Goal: Find specific page/section: Find specific page/section

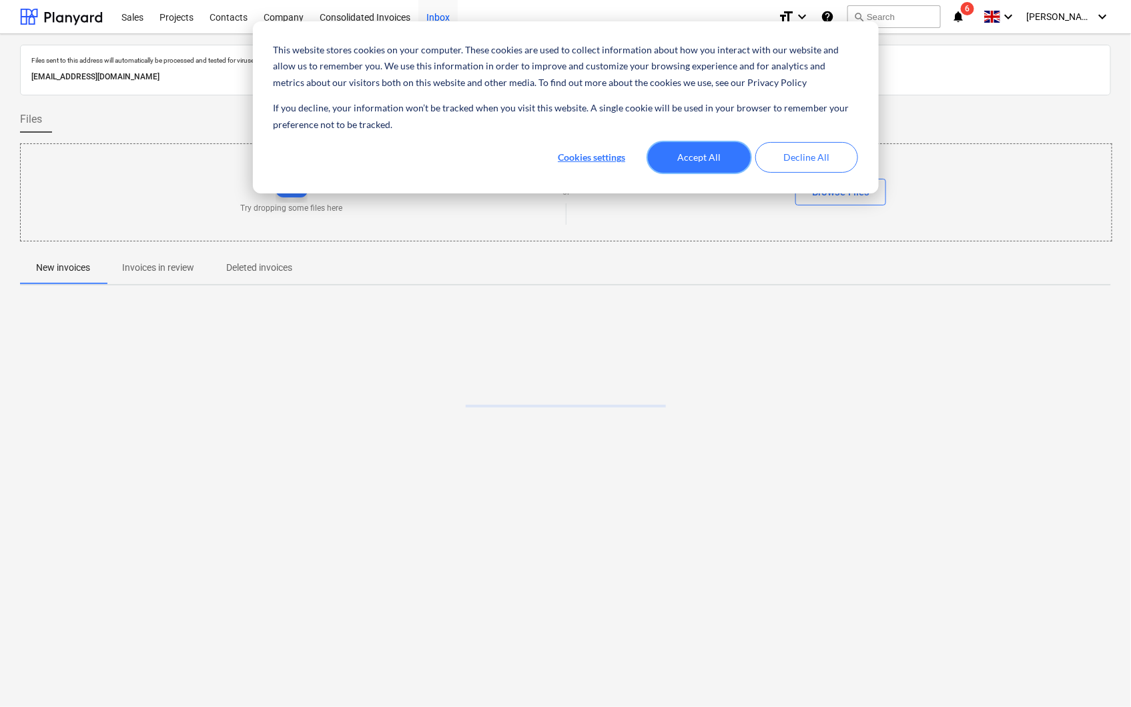
click at [681, 155] on button "Accept All" at bounding box center [699, 157] width 103 height 31
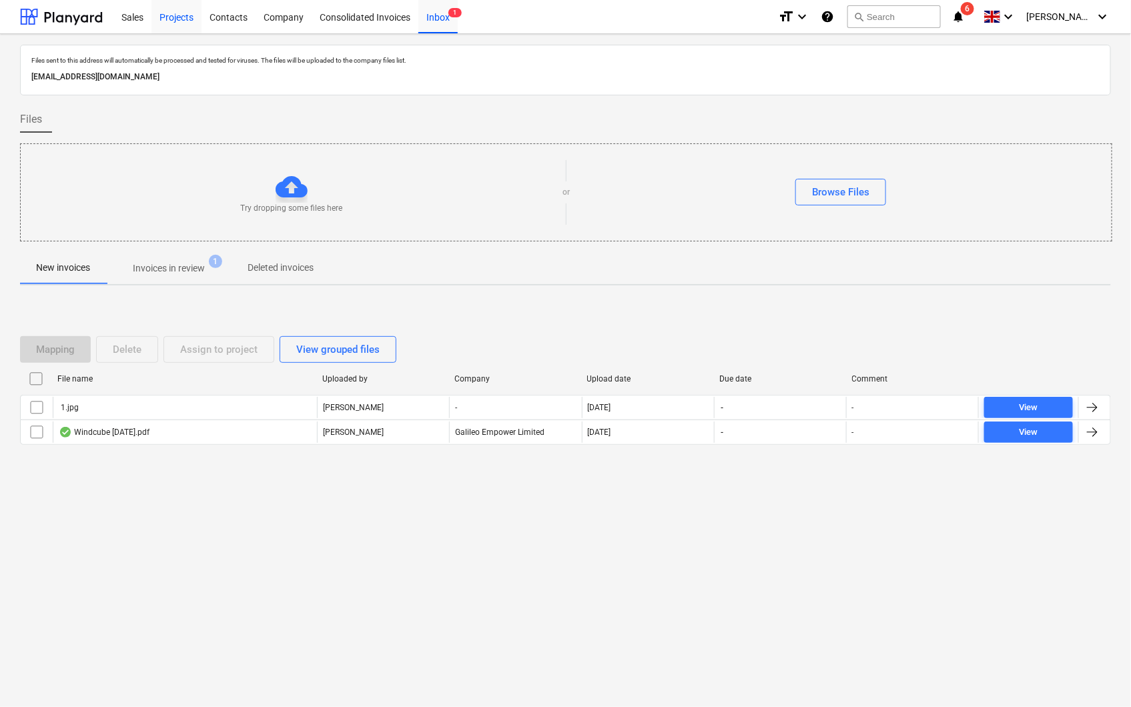
click at [172, 20] on div "Projects" at bounding box center [177, 16] width 50 height 34
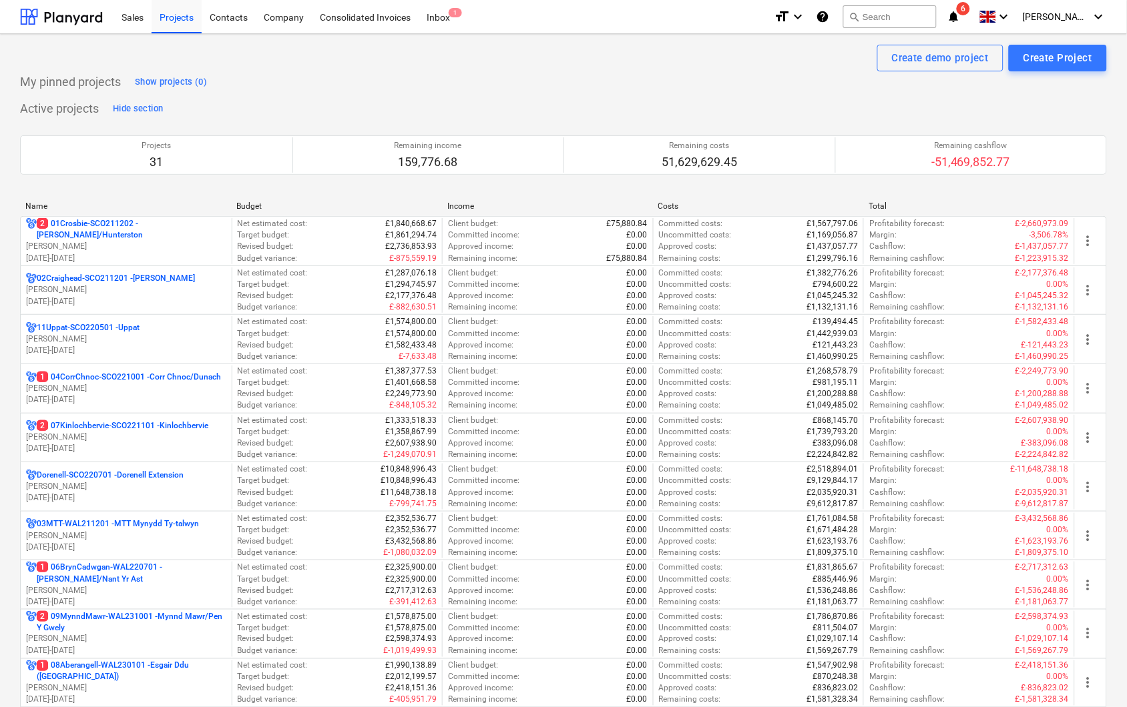
click at [148, 535] on p "[PERSON_NAME]" at bounding box center [126, 536] width 200 height 11
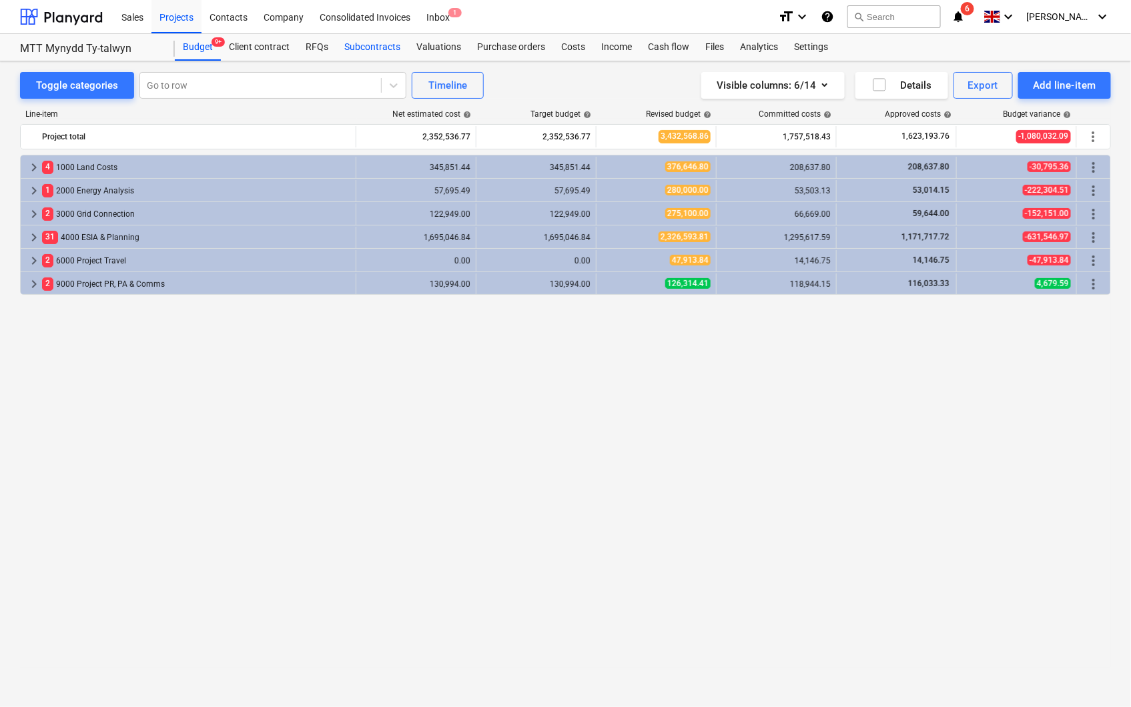
click at [365, 42] on div "Subcontracts" at bounding box center [372, 47] width 72 height 27
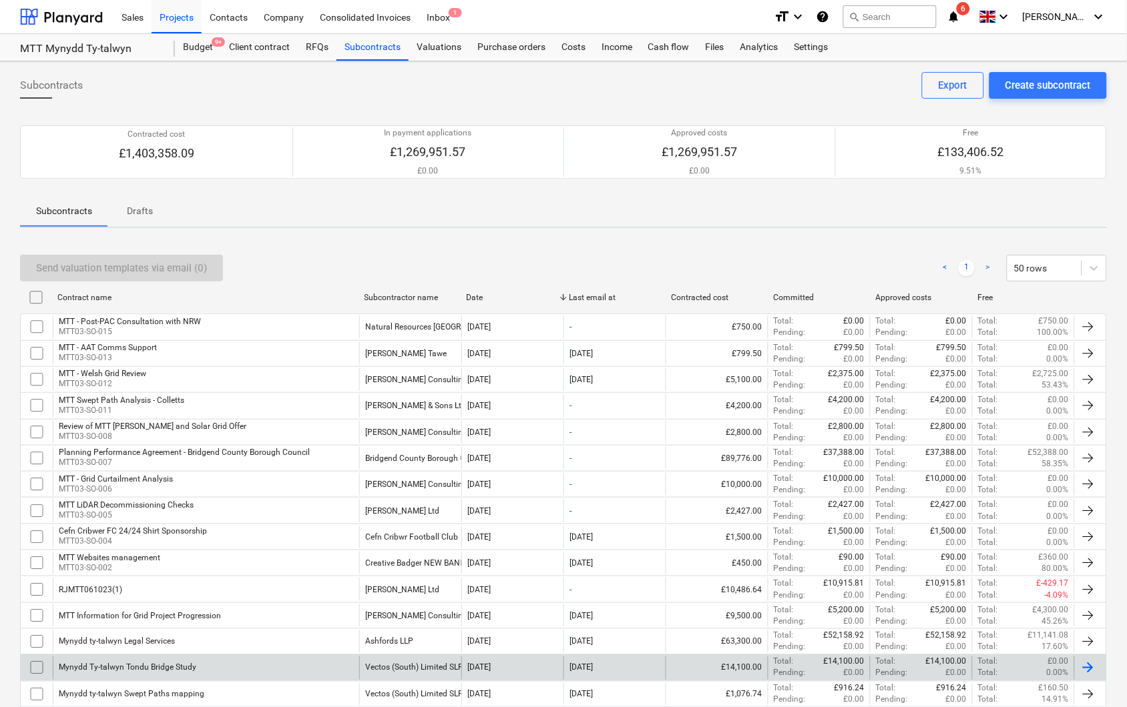
scroll to position [128, 0]
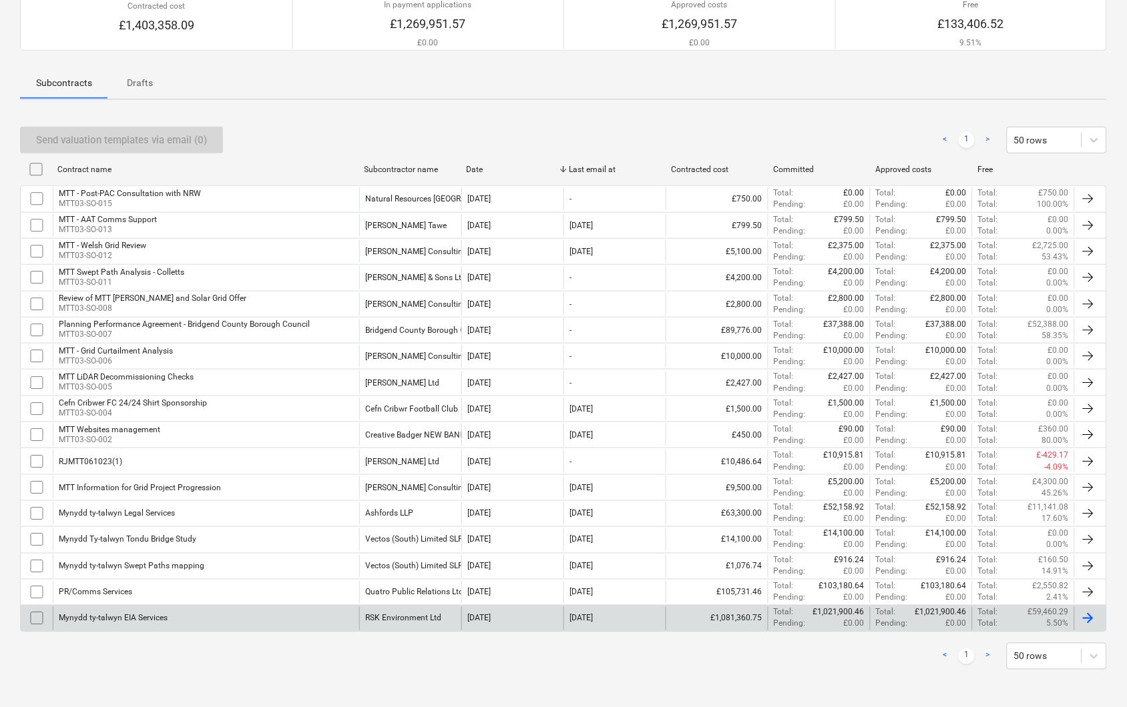
click at [137, 621] on div "Mynydd ty-talwyn EIA Services" at bounding box center [113, 618] width 109 height 9
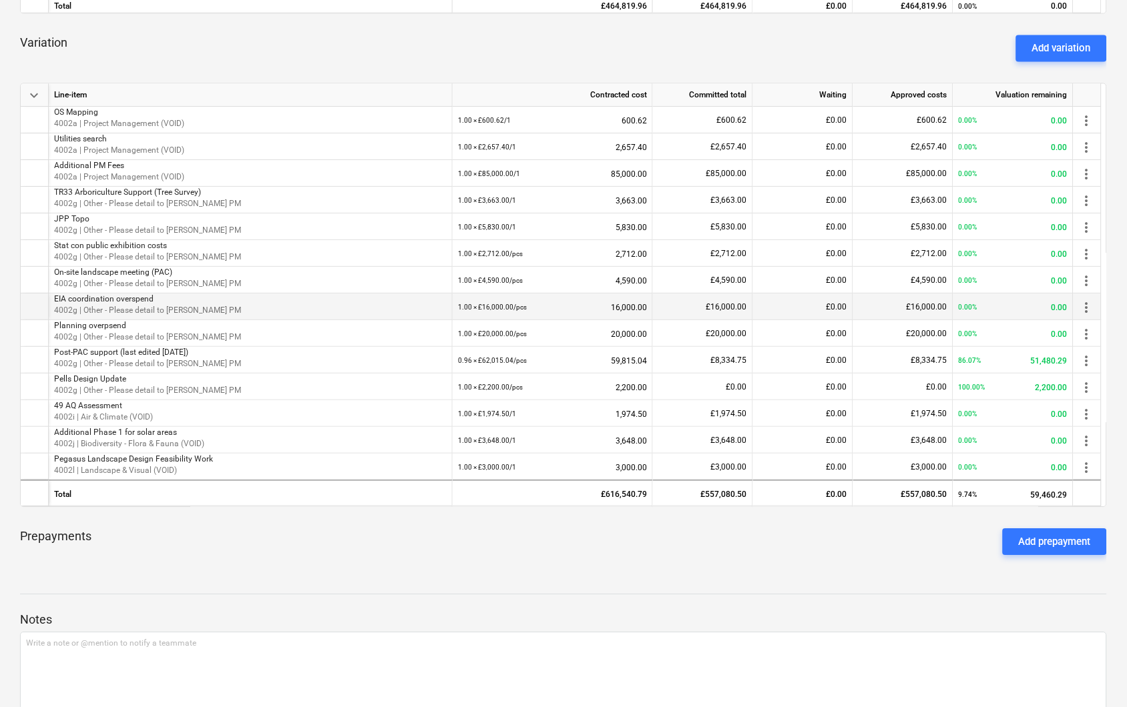
scroll to position [667, 0]
